Goal: Task Accomplishment & Management: Use online tool/utility

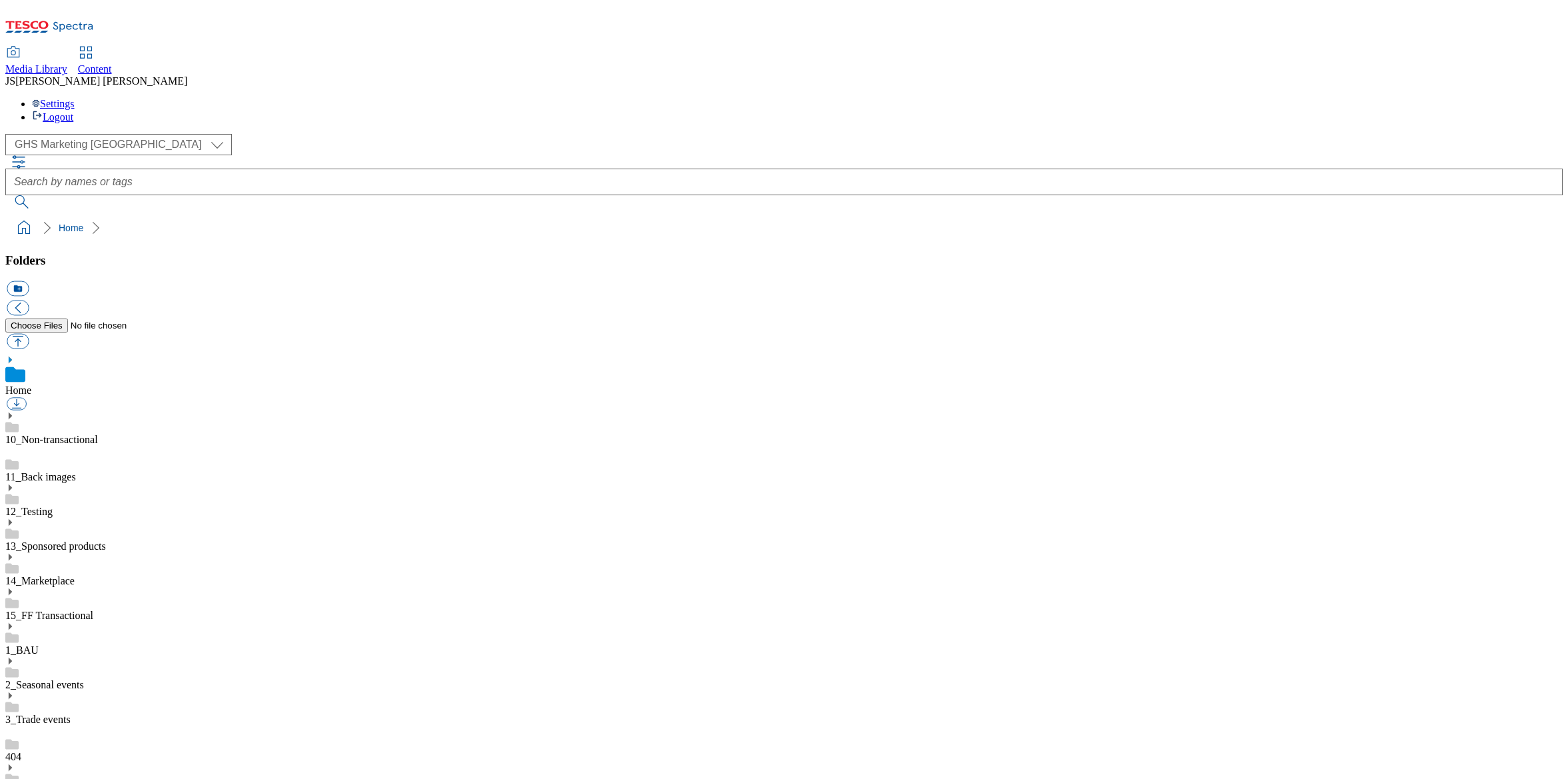
select select "flare-ghs-mktg"
click at [112, 63] on span "Content" at bounding box center [95, 69] width 34 height 12
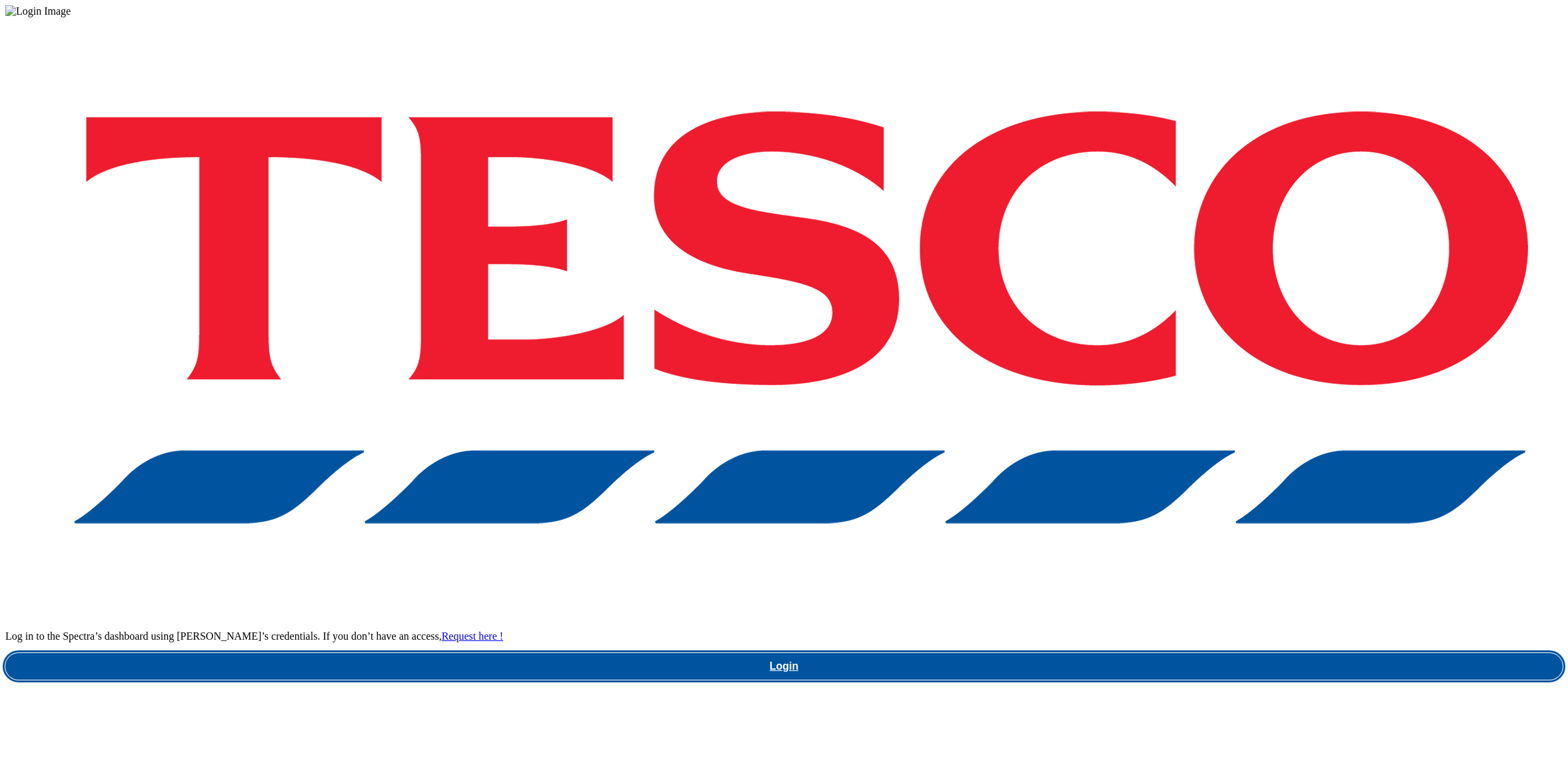
click at [1124, 653] on link "Login" at bounding box center [784, 666] width 1557 height 27
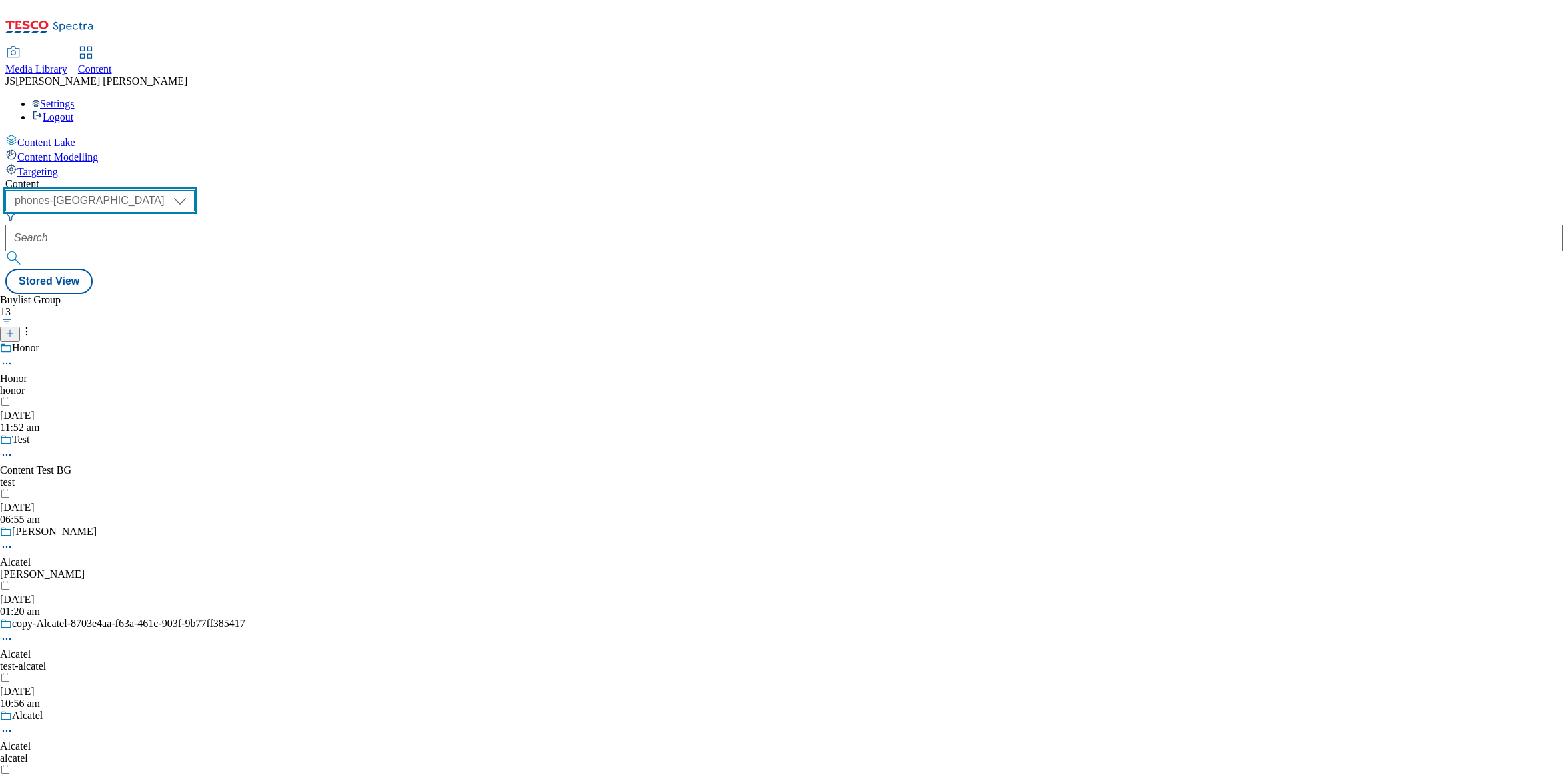
click at [195, 190] on select "ghs-roi ghs-uk ighs-cz ighs-hu ighs-sk phones-uk" at bounding box center [100, 201] width 189 height 22
select select "ghs-uk"
click at [173, 190] on select "ghs-roi ghs-uk ighs-cz ighs-hu ighs-sk phones-uk" at bounding box center [100, 201] width 189 height 22
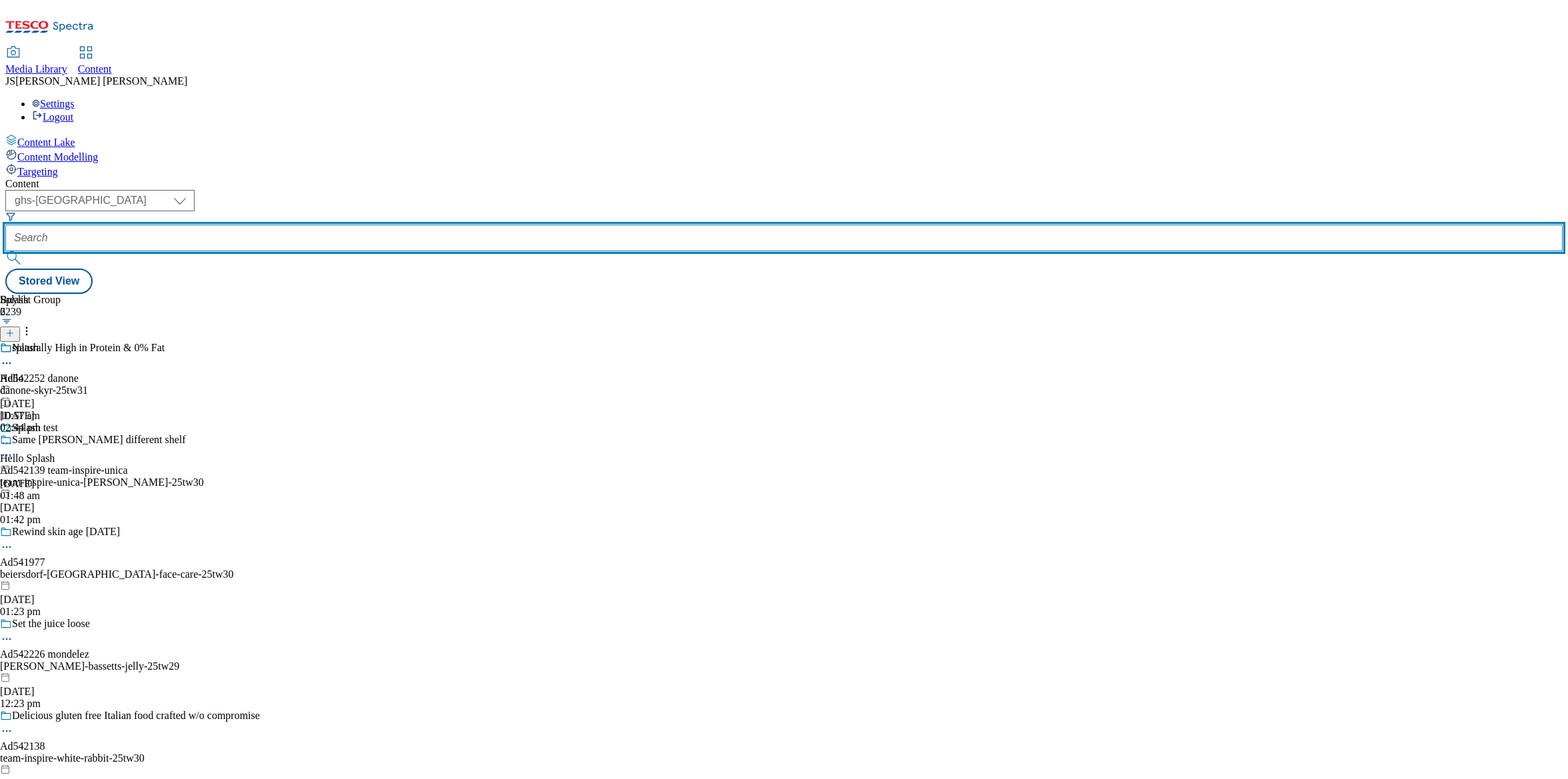
click at [320, 225] on input "text" at bounding box center [784, 238] width 1557 height 27
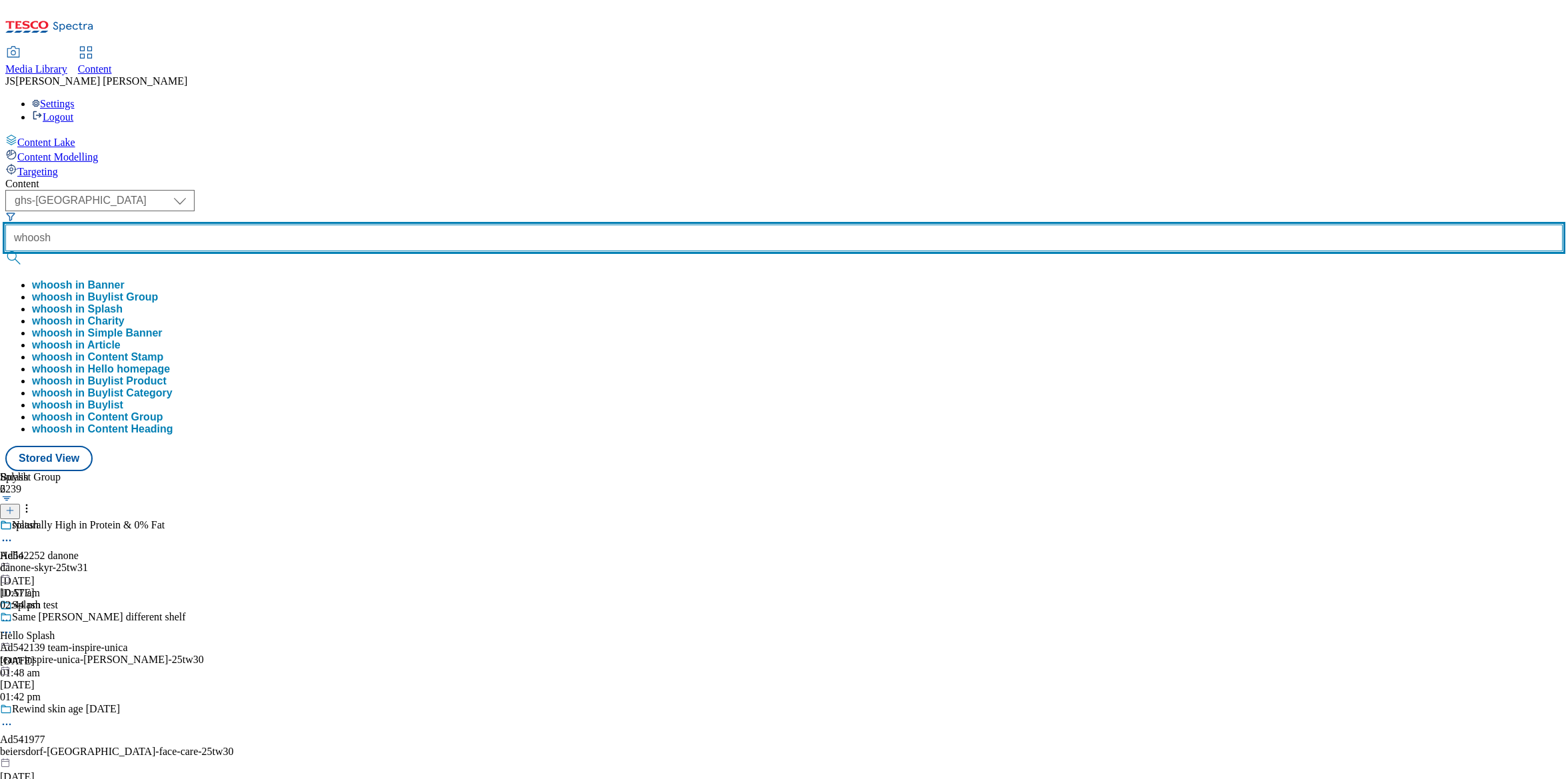
type input "whoosh"
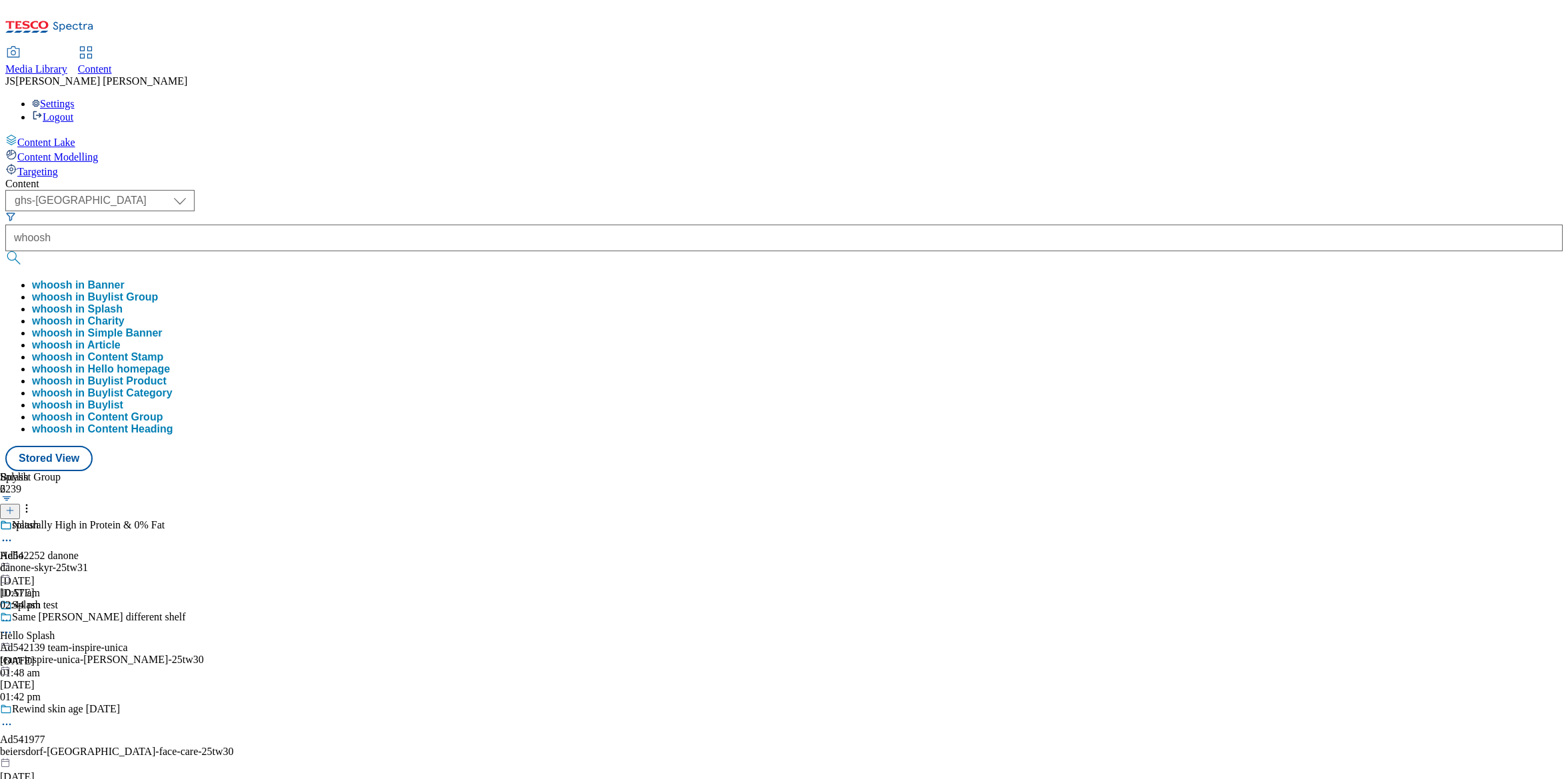
click at [158, 291] on button "whoosh in Buylist Group" at bounding box center [95, 297] width 126 height 12
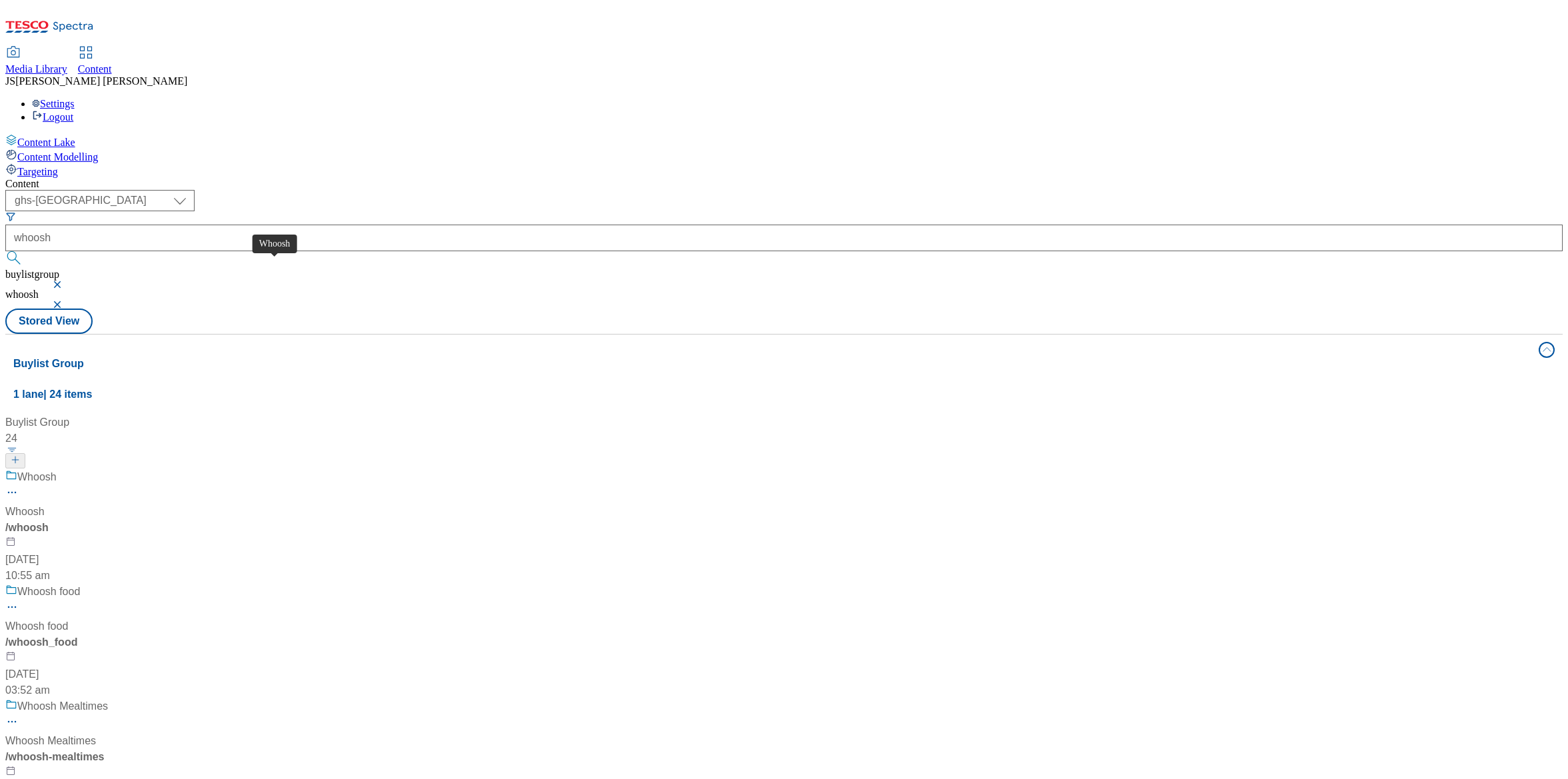
click at [57, 469] on span "Whoosh" at bounding box center [37, 477] width 40 height 16
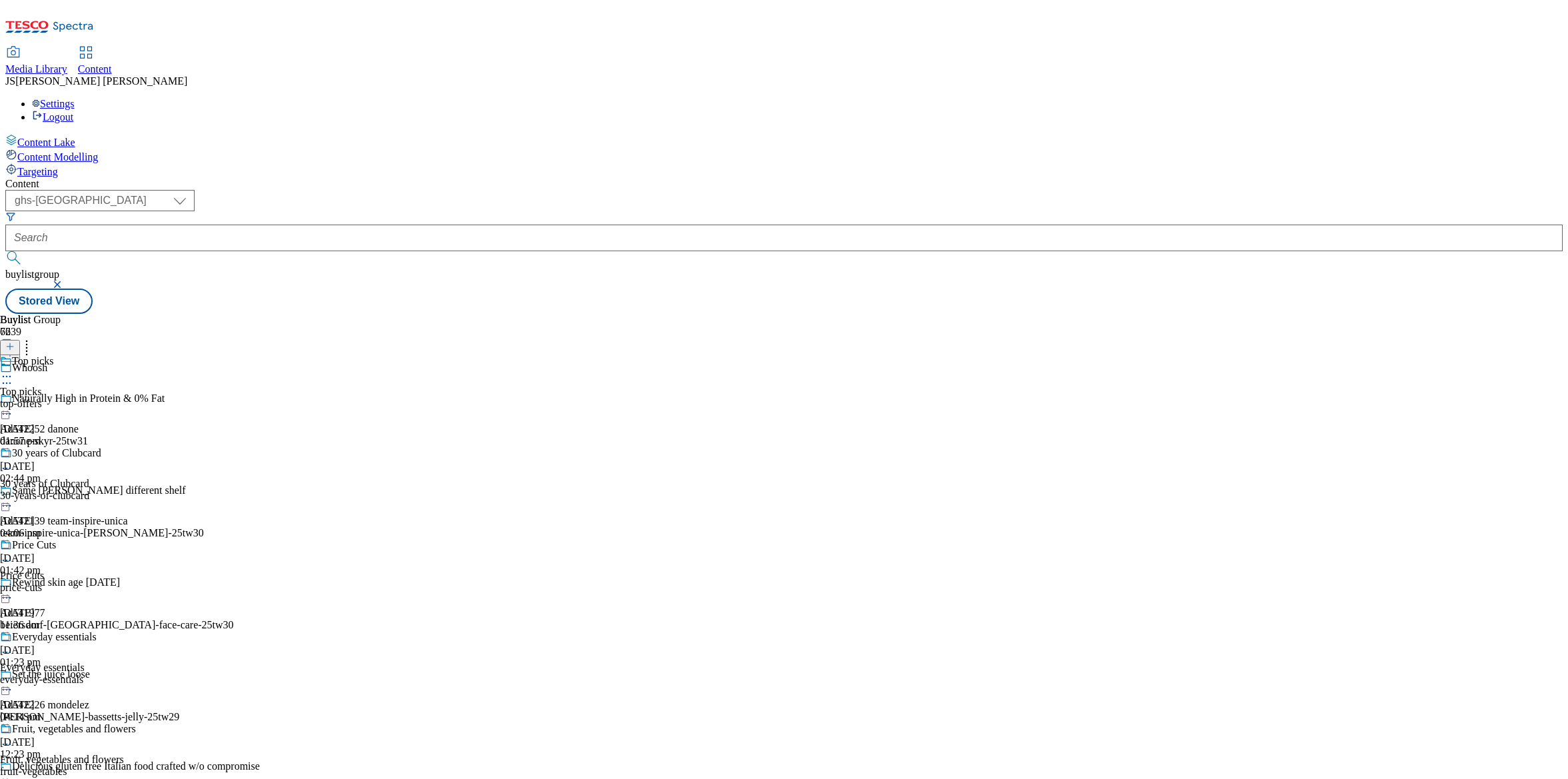
scroll to position [696, 0]
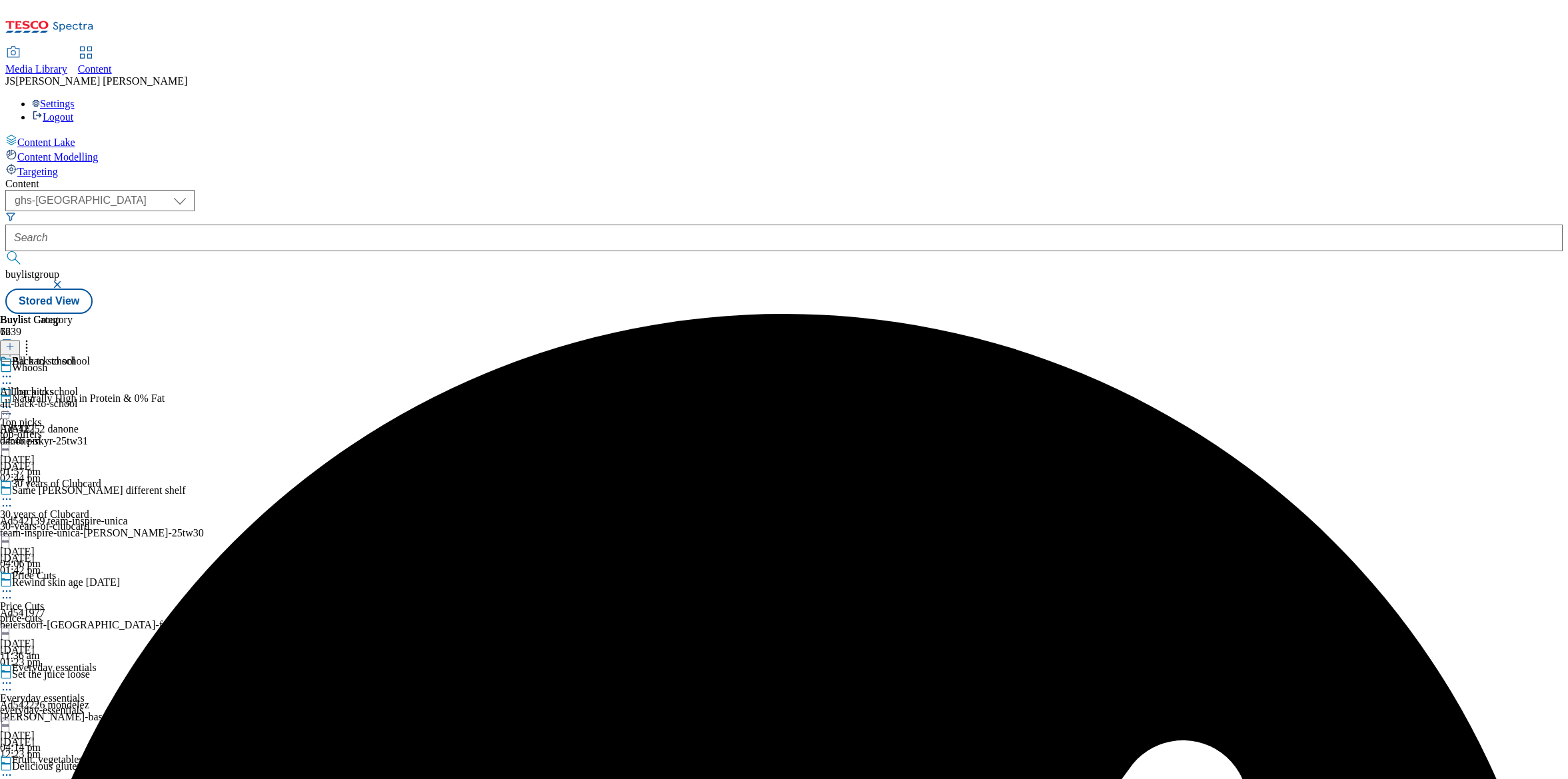
click at [14, 370] on icon at bounding box center [6, 376] width 14 height 14
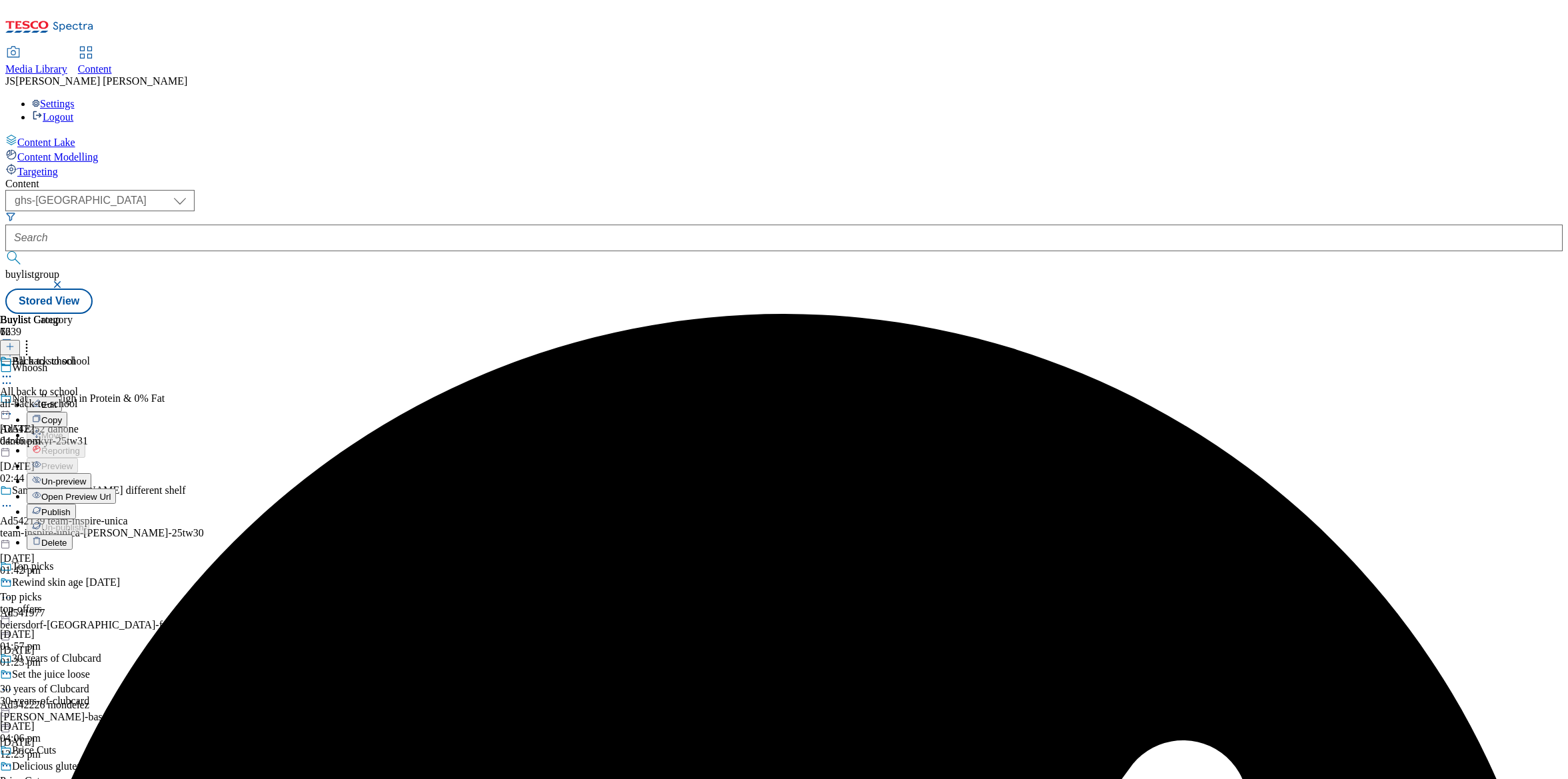
click at [86, 476] on span "Un-preview" at bounding box center [63, 481] width 44 height 10
